Goal: Ask a question: Seek information or help from site administrators or community

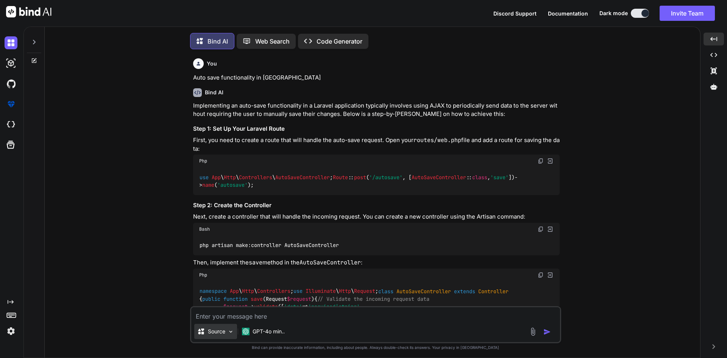
scroll to position [26906, 0]
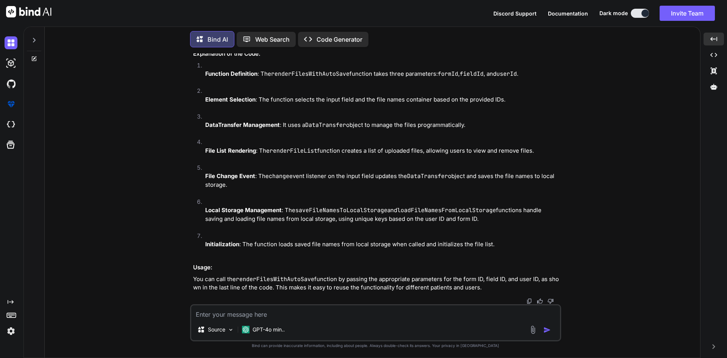
click at [238, 316] on textarea at bounding box center [375, 312] width 369 height 14
paste textarea "function renderFilesWithAutoSave(formId, fieldId, userId) { const input = docum…"
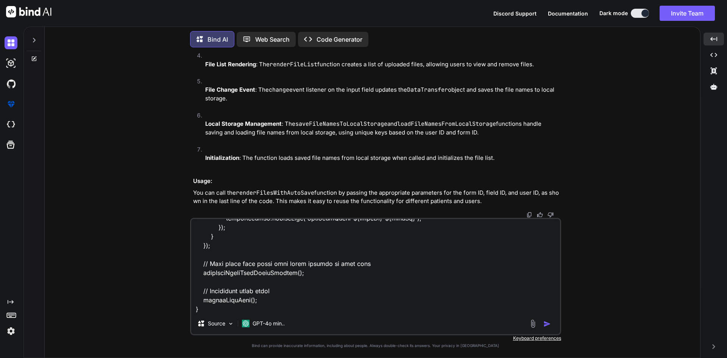
scroll to position [1046, 0]
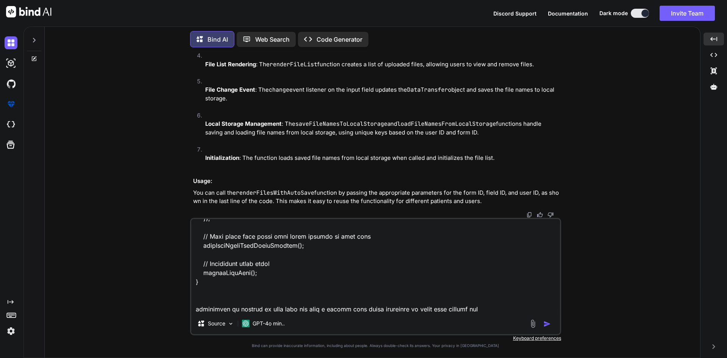
click at [245, 294] on textarea at bounding box center [375, 266] width 369 height 94
paste textarea "renderFilesWithAutoSave('patientBillingForm-{{ $patient->id }}', 'upload_bill-{…"
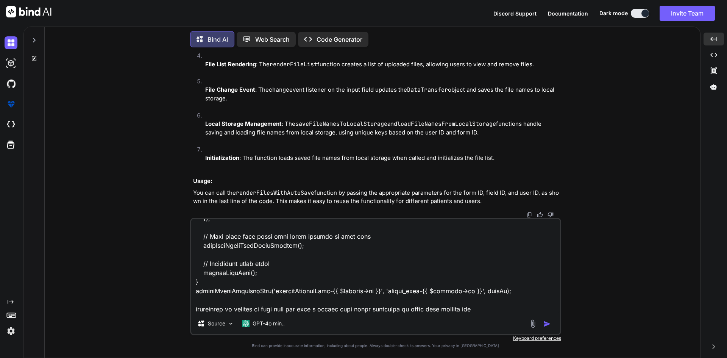
click at [278, 301] on textarea at bounding box center [375, 266] width 369 height 94
paste textarea "<div class="mb-3"> <label for="upload_bill" class="form-label">Upload Patient B…"
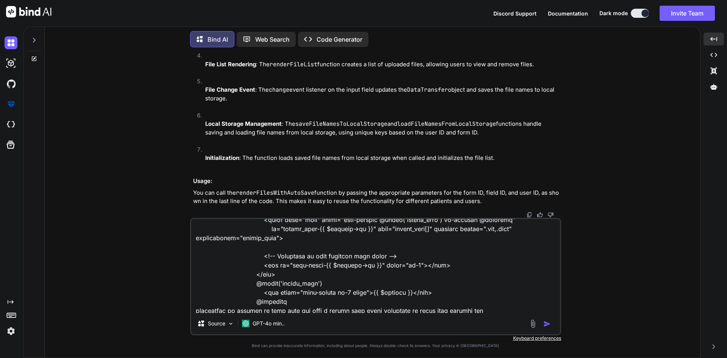
scroll to position [1147, 0]
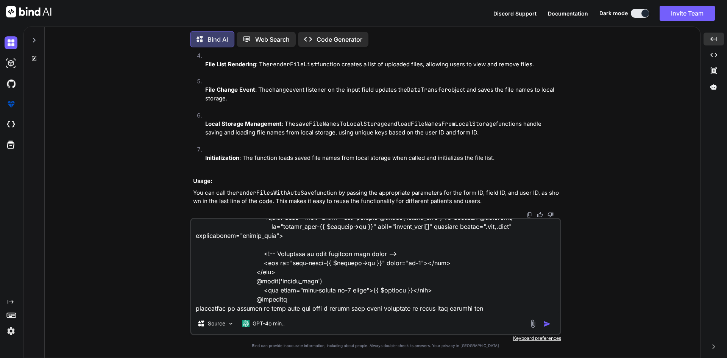
click at [492, 311] on textarea at bounding box center [375, 266] width 369 height 94
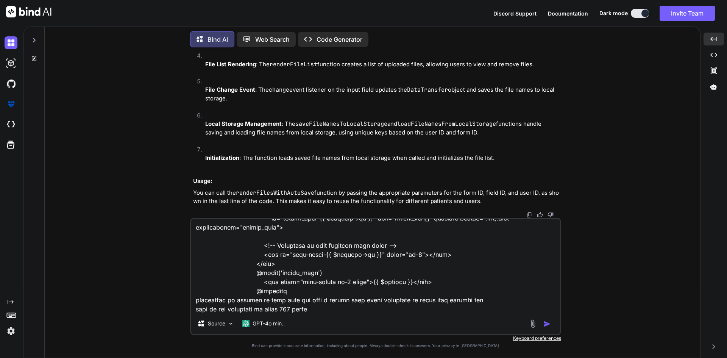
type textarea "function renderFilesWithAutoSave(formId, fieldId, userId) { const input = docum…"
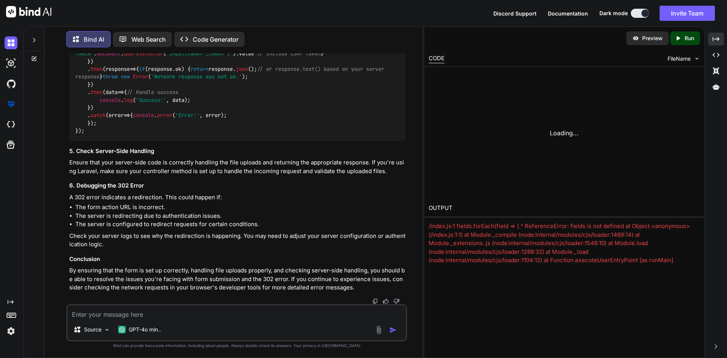
scroll to position [29157, 0]
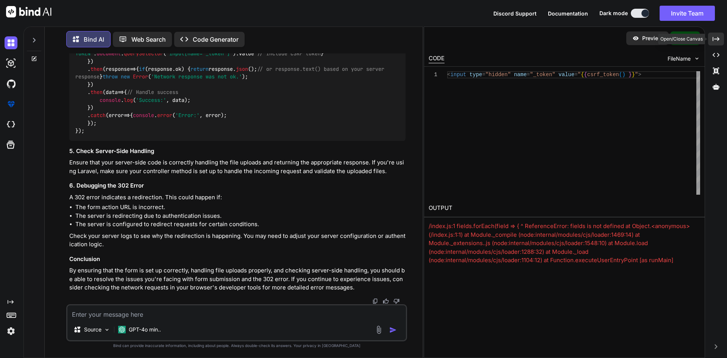
click at [718, 38] on icon at bounding box center [716, 39] width 7 height 4
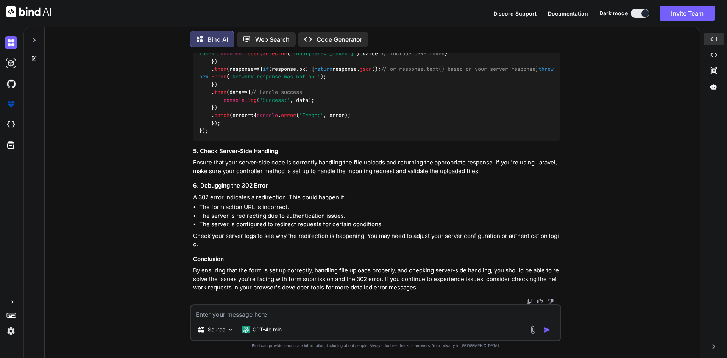
scroll to position [28538, 0]
click at [267, 315] on textarea at bounding box center [375, 312] width 369 height 14
paste textarea "<form method="POST" action="{{ route('user.storeBill', $patient->id) }}" id="pa…"
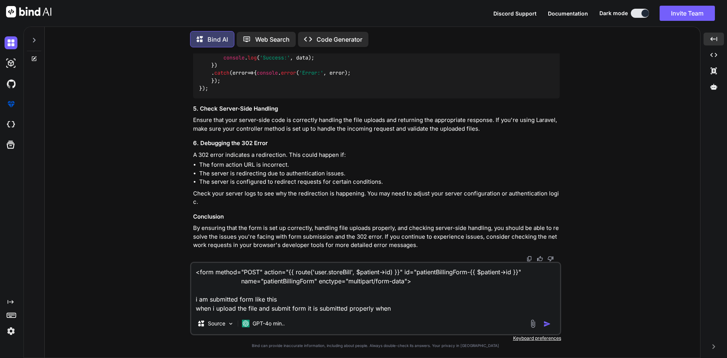
scroll to position [28272, 0]
drag, startPoint x: 316, startPoint y: 213, endPoint x: 227, endPoint y: 219, distance: 88.8
copy p "when i submit form after reloading or comes from another tab data is not submit…"
click at [406, 308] on textarea "<form method="POST" action="{{ route('user.storeBill', $patient->id) }}" id="pa…" at bounding box center [375, 288] width 369 height 50
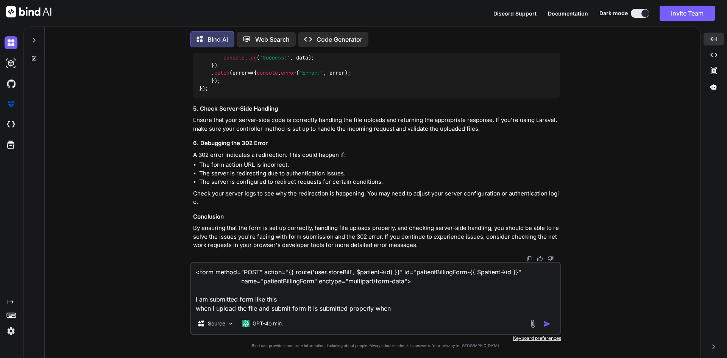
paste textarea "when i submit form after reloading or comes from another tab data is not submit…"
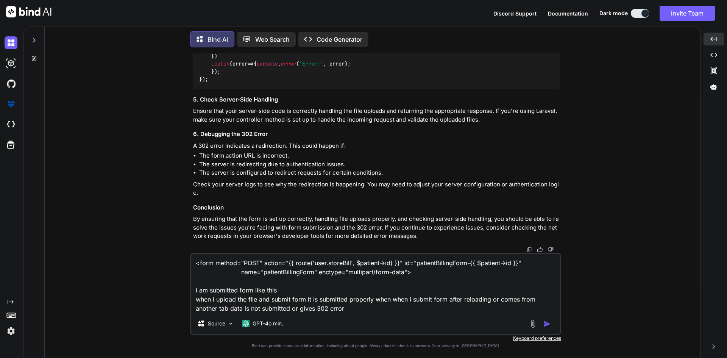
type textarea "<form method="POST" action="{{ route('user.storeBill', $patient->id) }}" id="pa…"
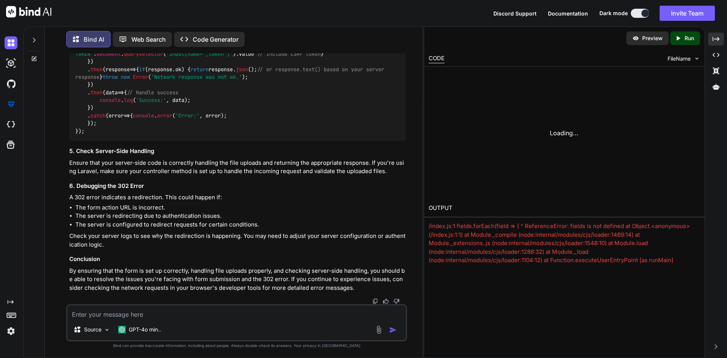
scroll to position [30508, 0]
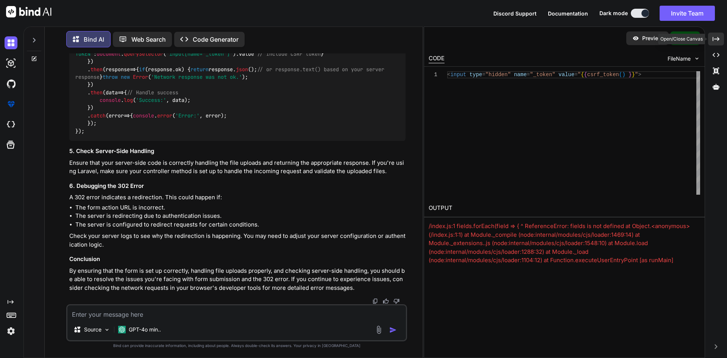
click at [716, 36] on icon "Created with Pixso." at bounding box center [716, 39] width 7 height 7
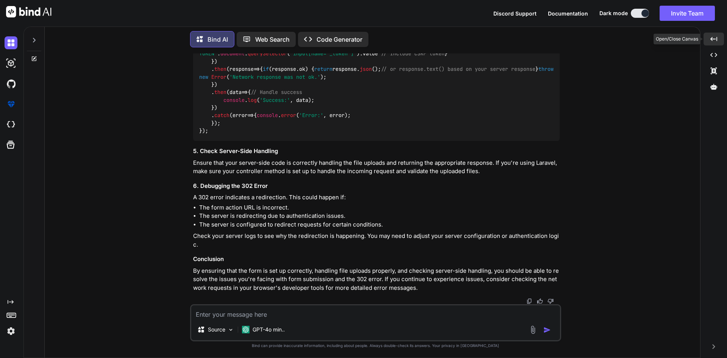
scroll to position [29925, 0]
click at [207, 316] on textarea at bounding box center [375, 312] width 369 height 14
click at [298, 309] on textarea "i dont w" at bounding box center [375, 312] width 369 height 14
drag, startPoint x: 271, startPoint y: 314, endPoint x: 138, endPoint y: 315, distance: 133.0
click at [138, 315] on div "You Auto save functionality in laravel Bind AI Implementing an auto-save functi…" at bounding box center [376, 205] width 650 height 304
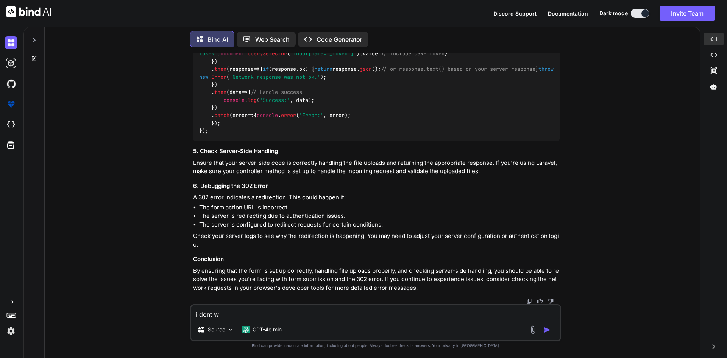
paste textarea "[URL][TECHNICAL_ID]"
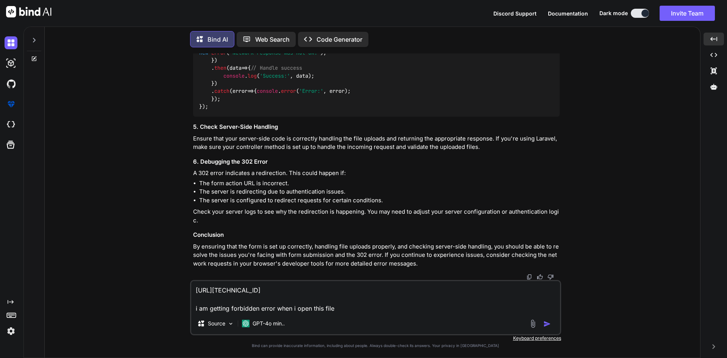
type textarea "[URL][TECHNICAL_ID] i am getting forbidden error when i open this file"
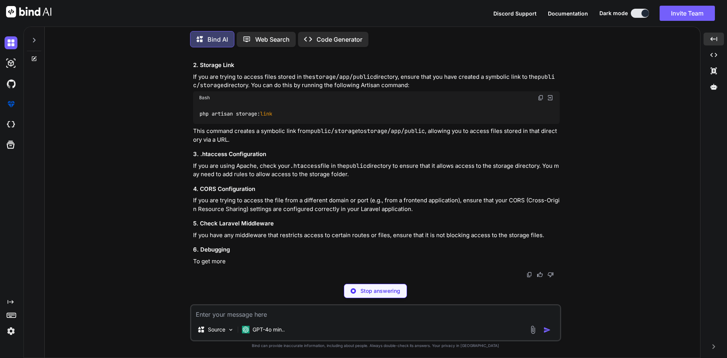
scroll to position [30431, 0]
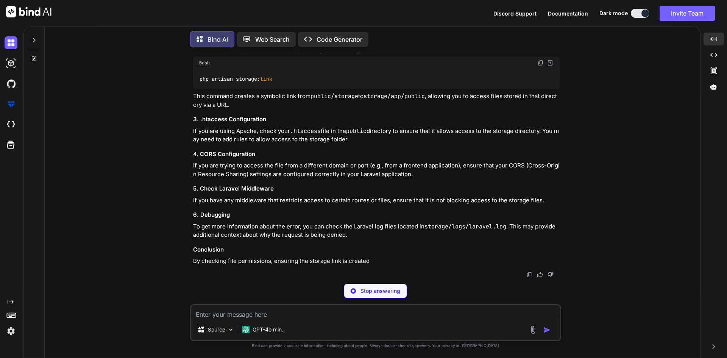
click at [542, 66] on img at bounding box center [541, 63] width 6 height 6
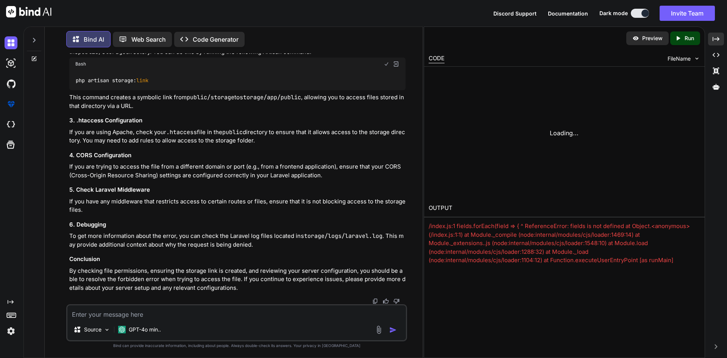
scroll to position [31014, 0]
click at [719, 37] on icon "Created with Pixso." at bounding box center [716, 39] width 7 height 7
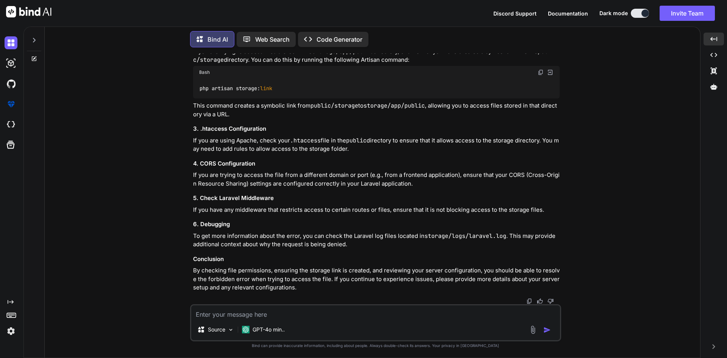
scroll to position [30419, 0]
click at [247, 315] on textarea at bounding box center [375, 312] width 369 height 14
type textarea "i want to regenerate storage link"
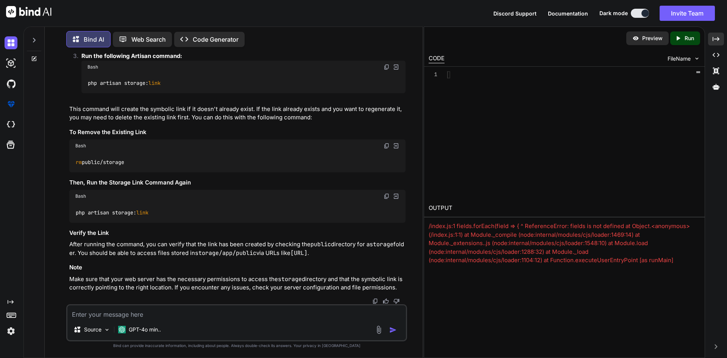
scroll to position [31120, 0]
click at [715, 38] on icon "Created with Pixso." at bounding box center [716, 39] width 7 height 7
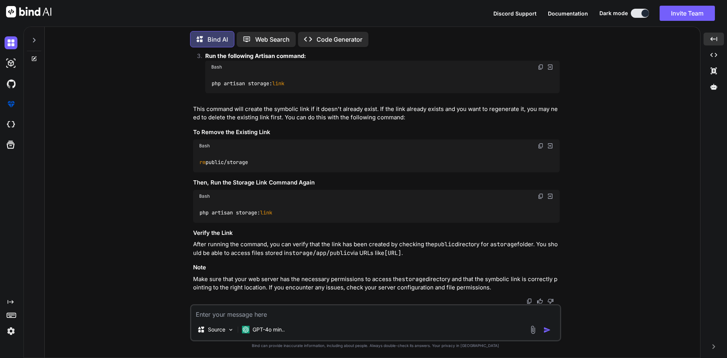
scroll to position [30853, 0]
click at [251, 306] on textarea at bounding box center [375, 312] width 369 height 14
